Goal: Information Seeking & Learning: Learn about a topic

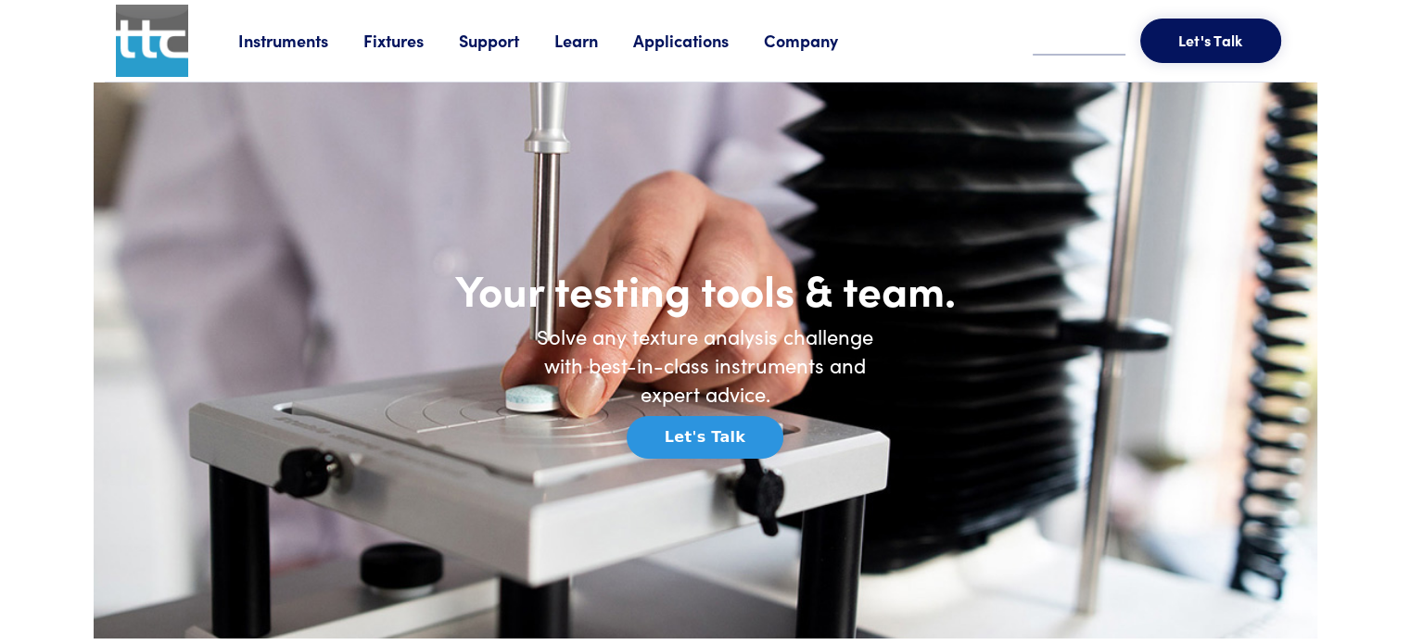
click at [580, 37] on link "Learn" at bounding box center [593, 40] width 79 height 23
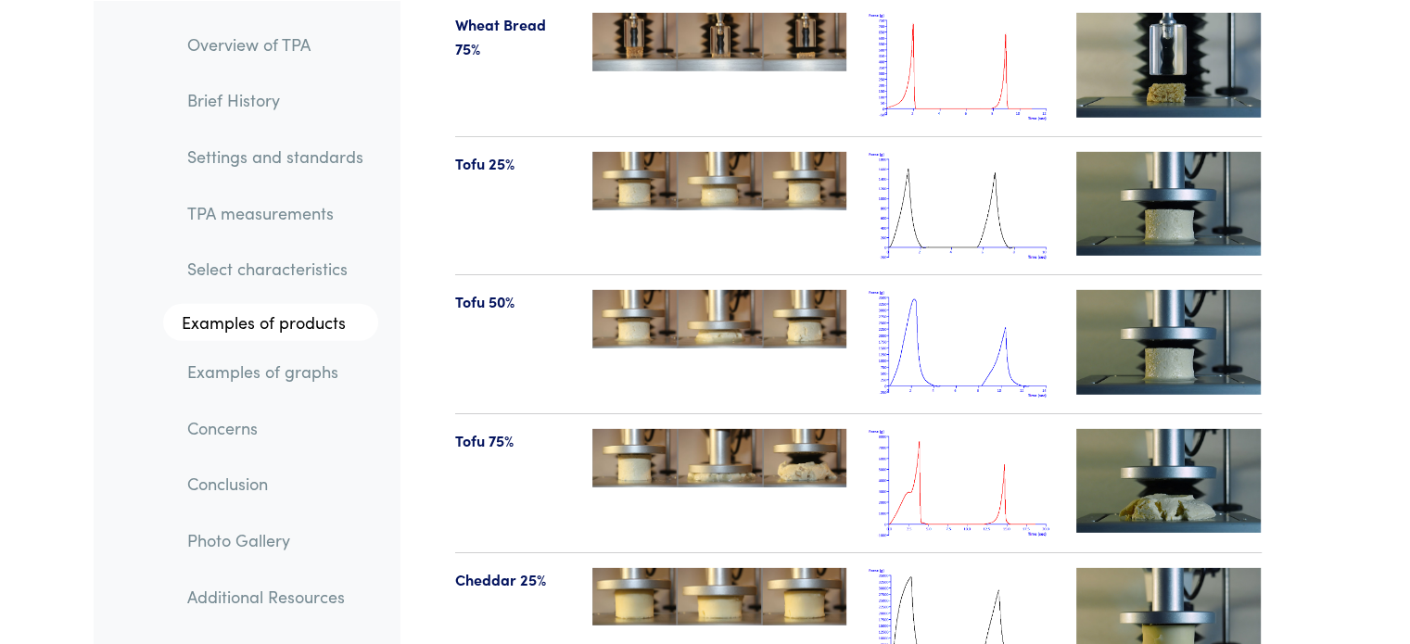
scroll to position [19677, 0]
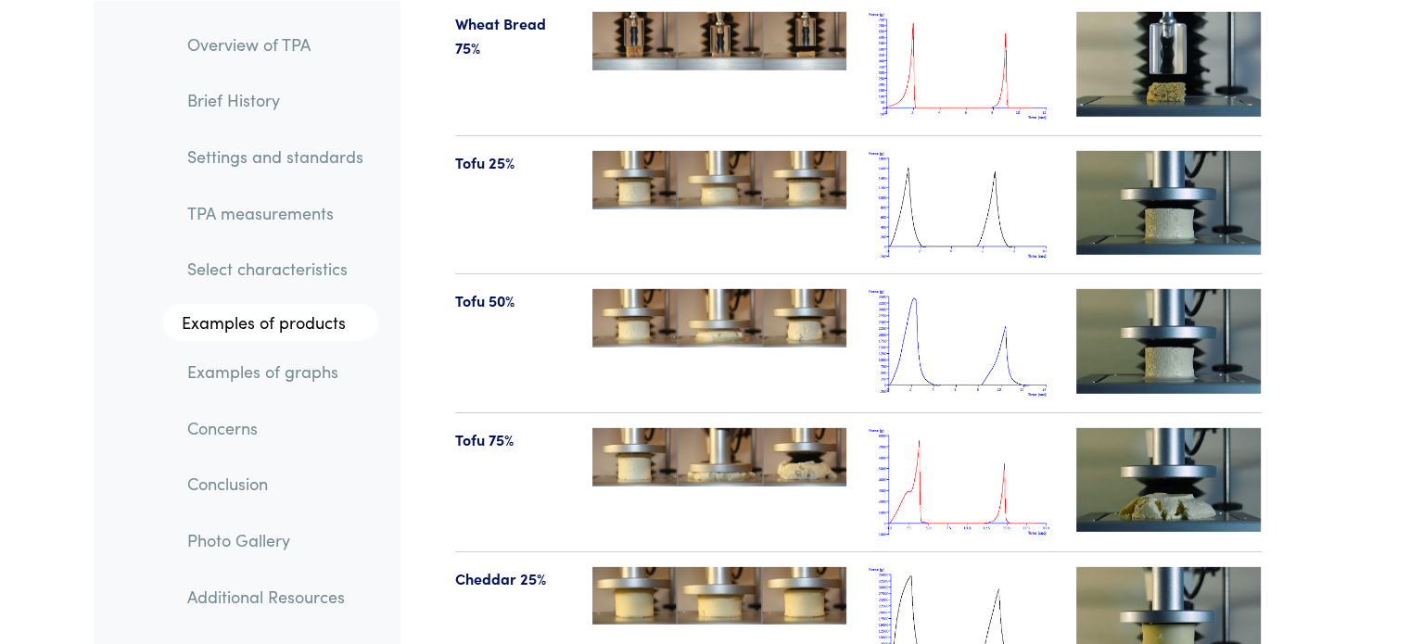
click at [1184, 433] on img at bounding box center [1168, 480] width 185 height 104
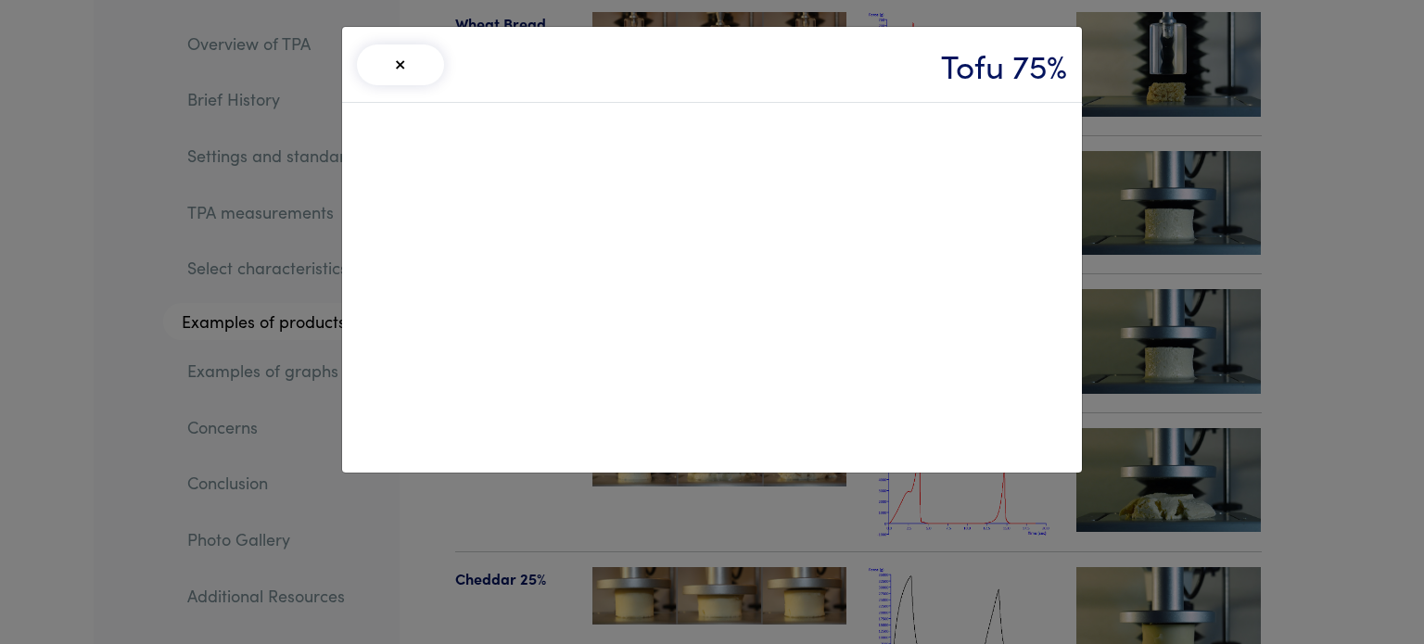
click at [393, 67] on button "×" at bounding box center [400, 64] width 87 height 41
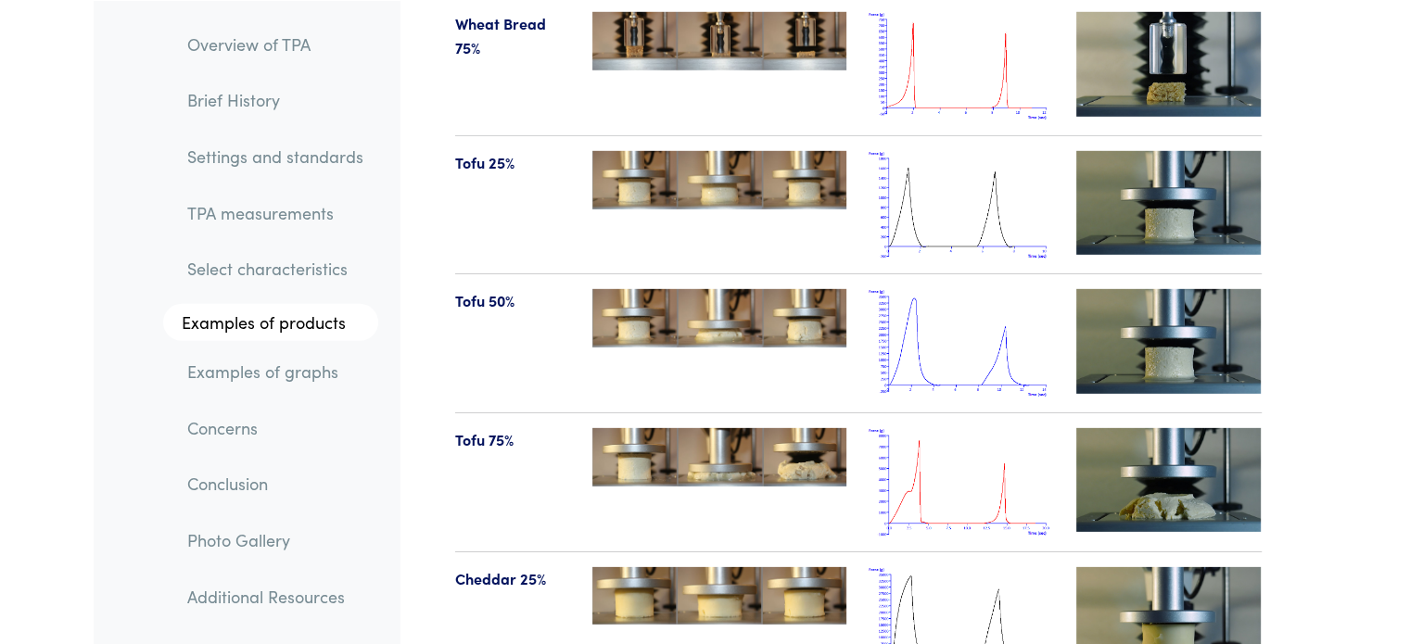
click at [1149, 153] on img at bounding box center [1168, 203] width 185 height 104
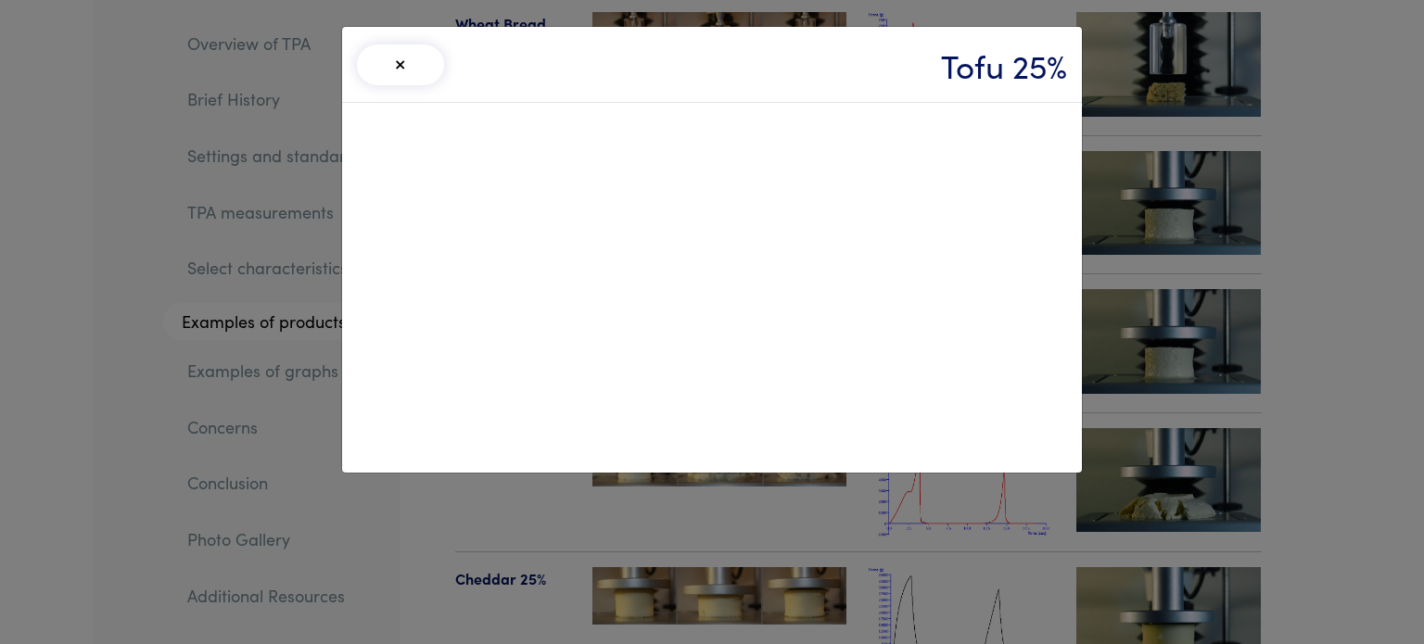
click at [405, 59] on button "×" at bounding box center [400, 64] width 87 height 41
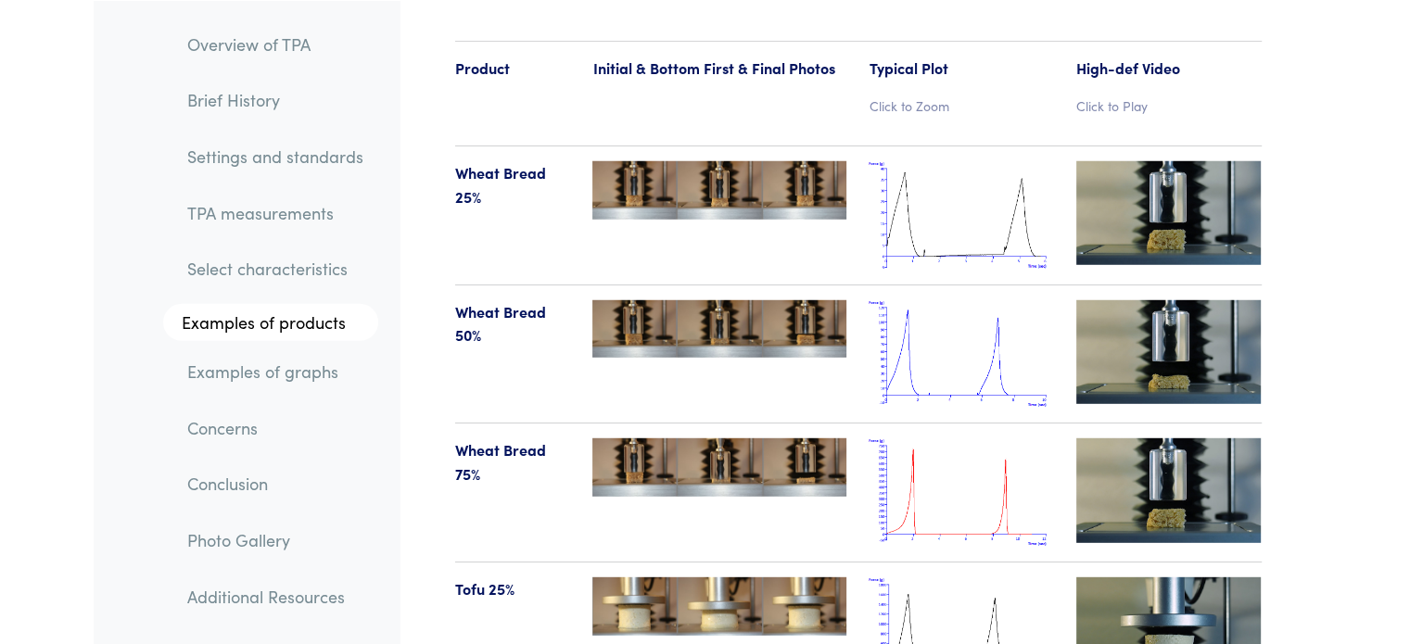
scroll to position [19249, 0]
